Goal: Task Accomplishment & Management: Manage account settings

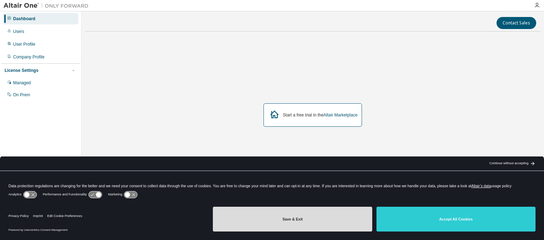
click at [307, 223] on button "Save & Exit" at bounding box center [292, 219] width 159 height 25
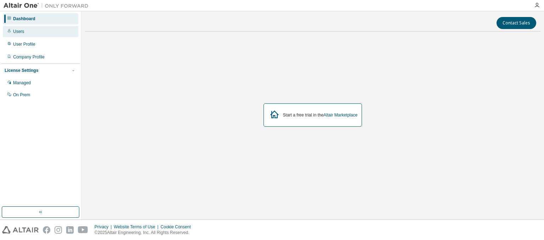
click at [21, 31] on div "Users" at bounding box center [18, 32] width 11 height 6
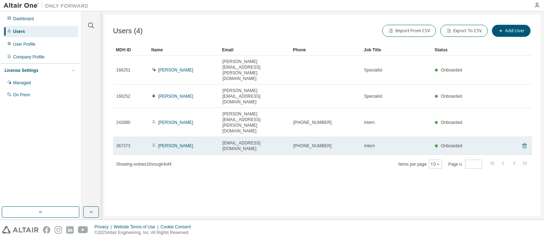
click at [525, 142] on icon at bounding box center [525, 146] width 6 height 9
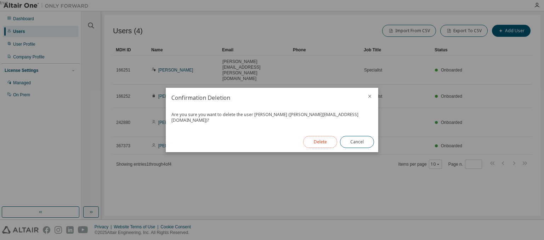
click at [315, 145] on button "Delete" at bounding box center [320, 142] width 34 height 12
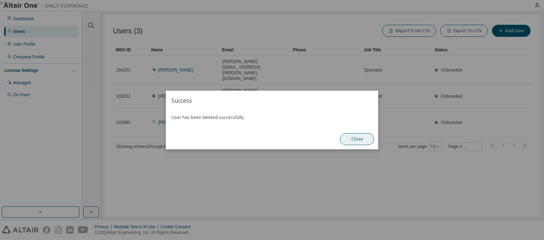
click at [356, 140] on button "Close" at bounding box center [357, 139] width 34 height 12
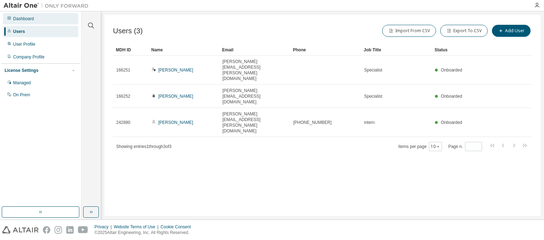
click at [22, 18] on div "Dashboard" at bounding box center [23, 19] width 21 height 6
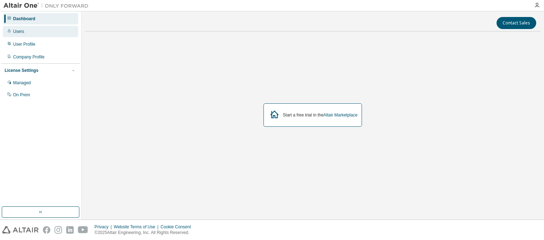
click at [16, 33] on div "Users" at bounding box center [18, 32] width 11 height 6
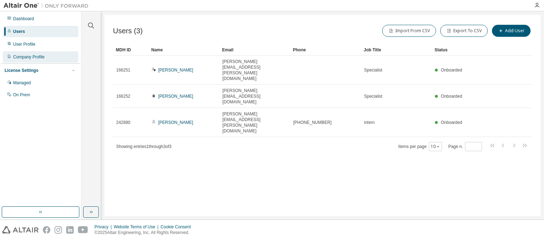
click at [26, 58] on div "Company Profile" at bounding box center [29, 57] width 32 height 6
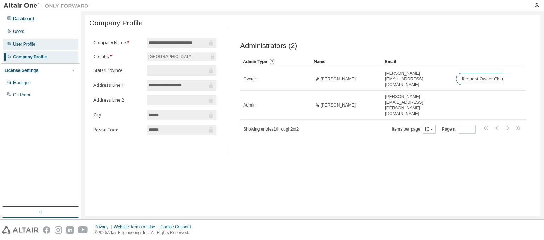
click at [24, 50] on div "User Profile" at bounding box center [40, 44] width 75 height 11
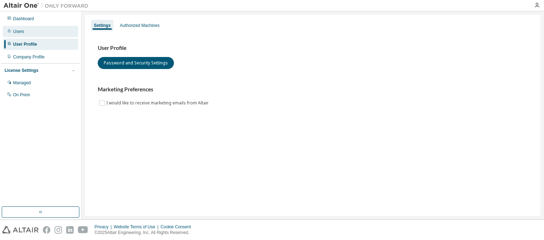
click at [17, 33] on div "Users" at bounding box center [18, 32] width 11 height 6
